Goal: Information Seeking & Learning: Learn about a topic

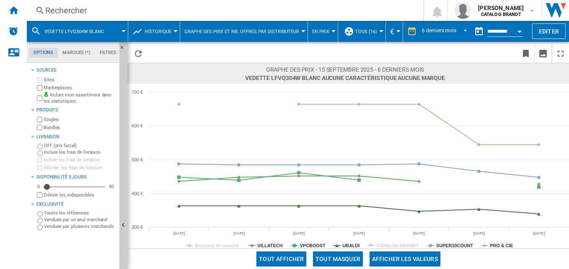
click at [300, 9] on div "Rechercher" at bounding box center [223, 11] width 356 height 12
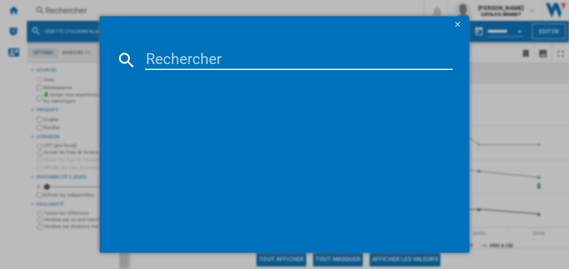
click at [223, 60] on input at bounding box center [299, 60] width 308 height 20
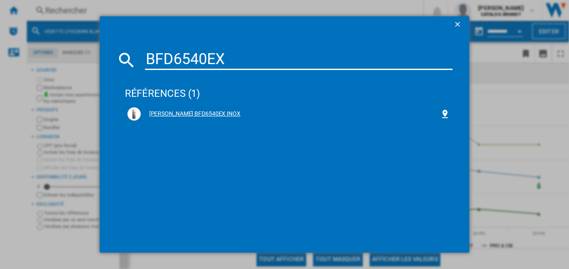
type input "BFD6540EX"
click at [199, 113] on div "[PERSON_NAME] BFD6540EX INOX" at bounding box center [291, 114] width 300 height 8
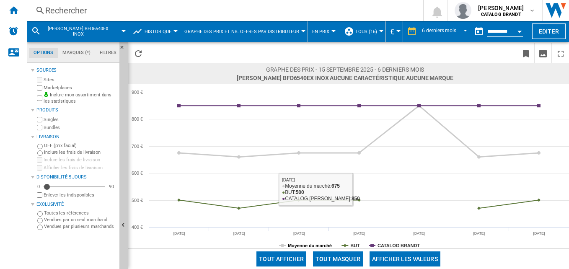
click at [317, 245] on tspan "Moyenne du marché" at bounding box center [310, 245] width 44 height 5
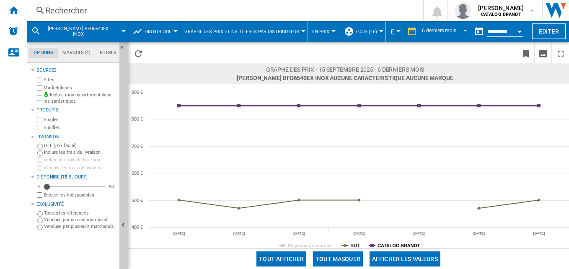
click at [385, 245] on tspan "CATALOG BRANDT" at bounding box center [399, 245] width 42 height 5
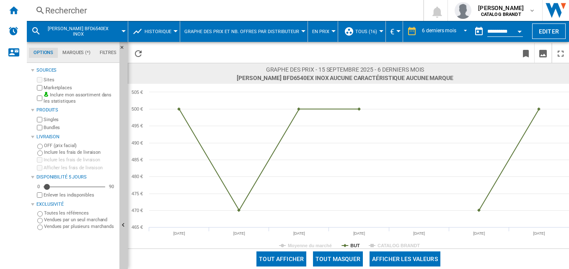
click at [214, 8] on div "Rechercher" at bounding box center [223, 11] width 356 height 12
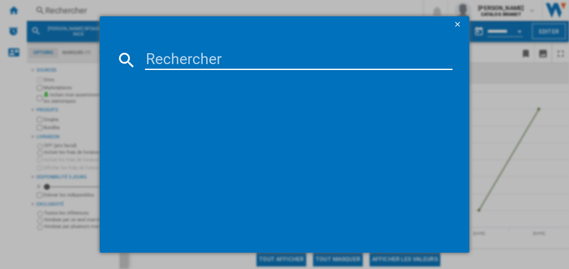
click at [262, 56] on input at bounding box center [299, 60] width 308 height 20
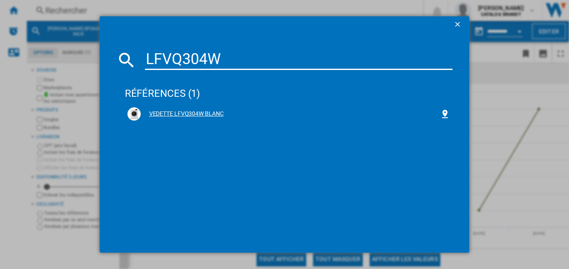
type input "LFVQ304W"
click at [179, 114] on div "VEDETTE LFVQ304W BLANC" at bounding box center [291, 114] width 300 height 8
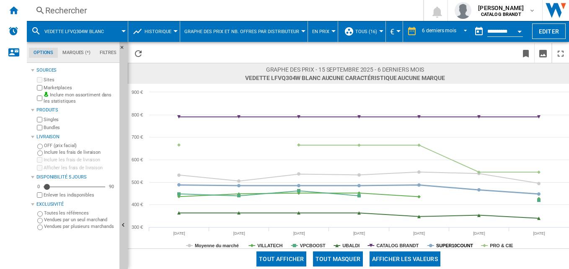
click at [459, 246] on tspan "SUPER10COUNT" at bounding box center [454, 245] width 37 height 5
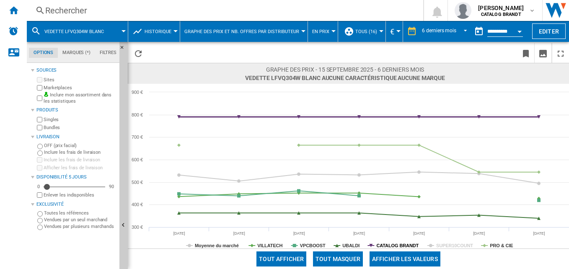
click at [405, 247] on tspan "CATALOG BRANDT" at bounding box center [397, 245] width 42 height 5
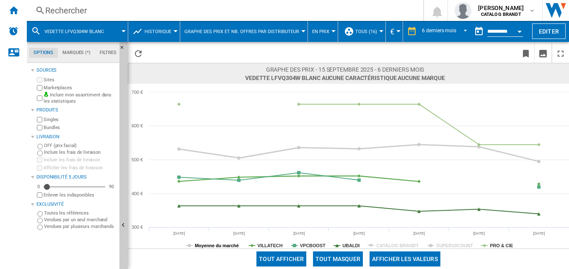
click at [210, 244] on tspan "Moyenne du marché" at bounding box center [217, 245] width 44 height 5
